Goal: Task Accomplishment & Management: Manage account settings

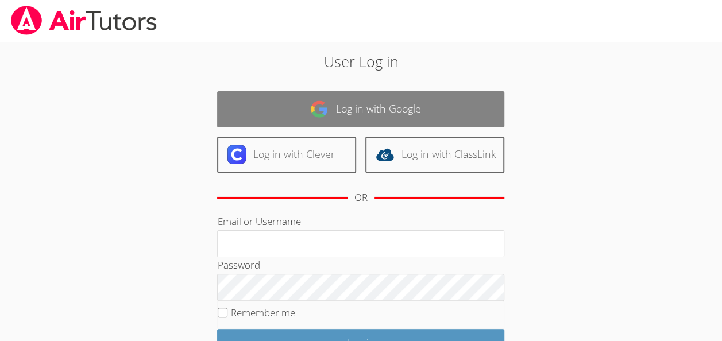
click at [365, 105] on link "Log in with Google" at bounding box center [360, 109] width 287 height 36
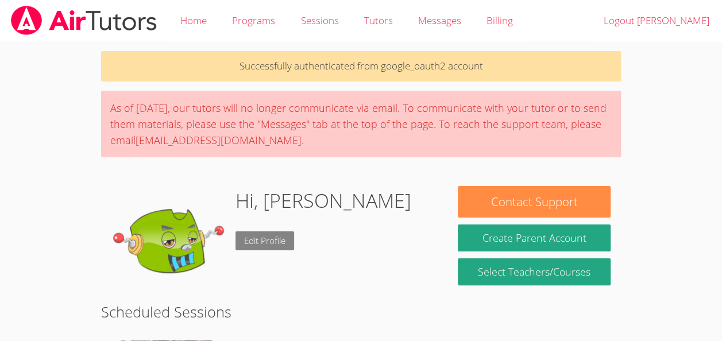
click at [265, 241] on link "Edit Profile" at bounding box center [265, 241] width 59 height 19
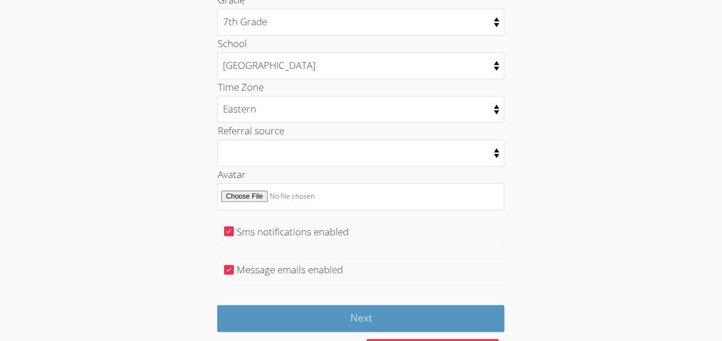
scroll to position [621, 0]
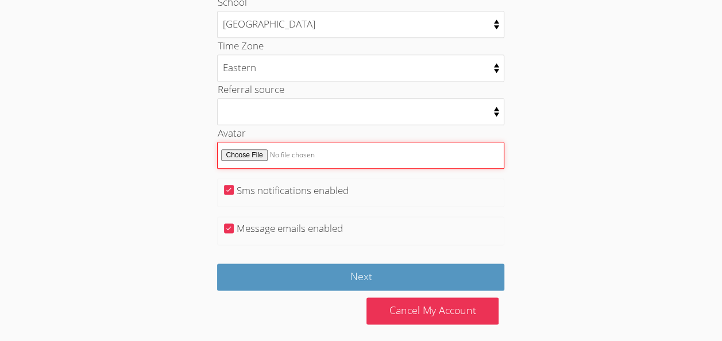
click at [261, 151] on input "Avatar" at bounding box center [360, 155] width 287 height 27
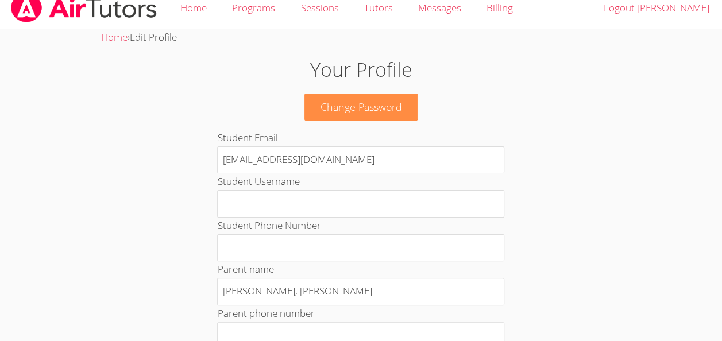
scroll to position [0, 0]
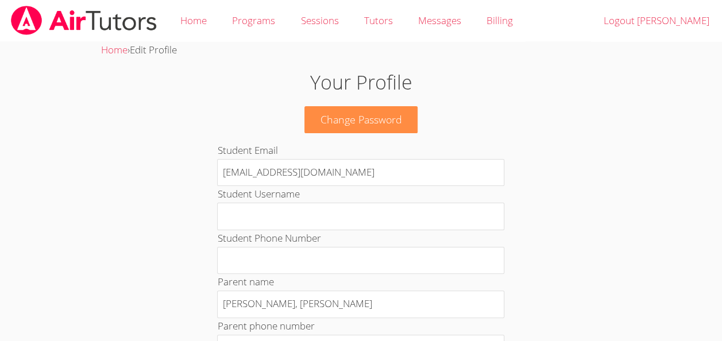
click at [34, 28] on img at bounding box center [84, 20] width 148 height 29
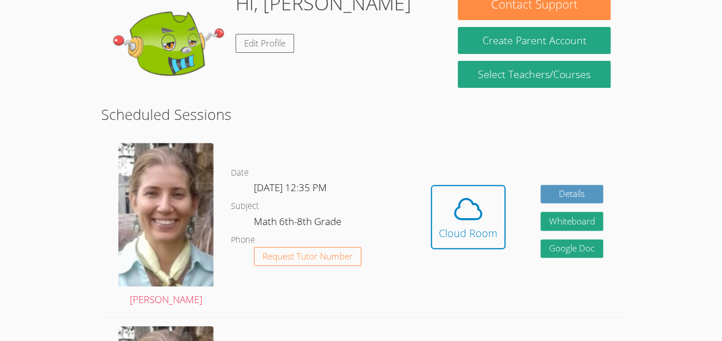
scroll to position [161, 0]
